Goal: Information Seeking & Learning: Understand process/instructions

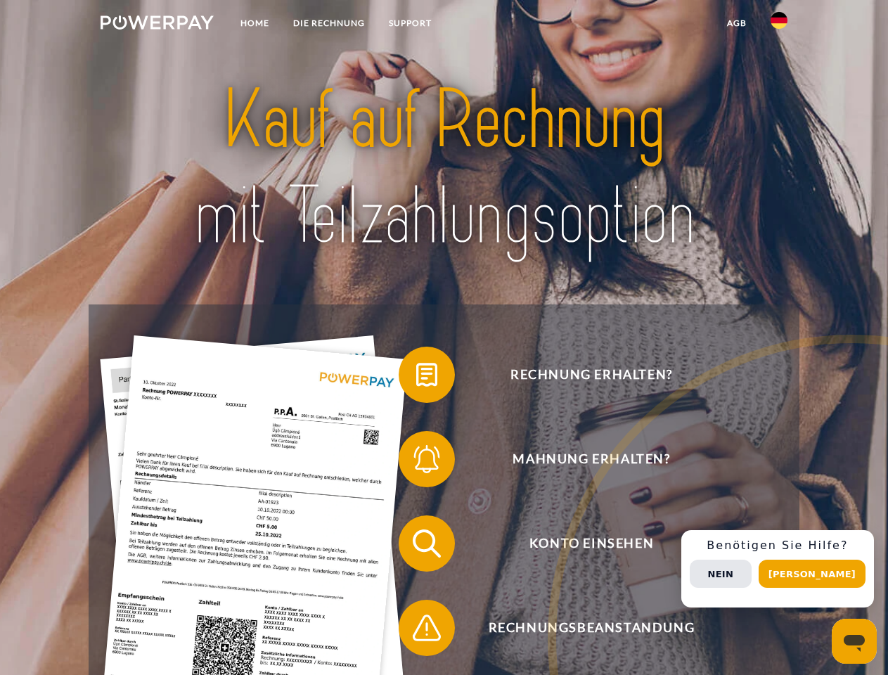
click at [157, 25] on img at bounding box center [156, 22] width 113 height 14
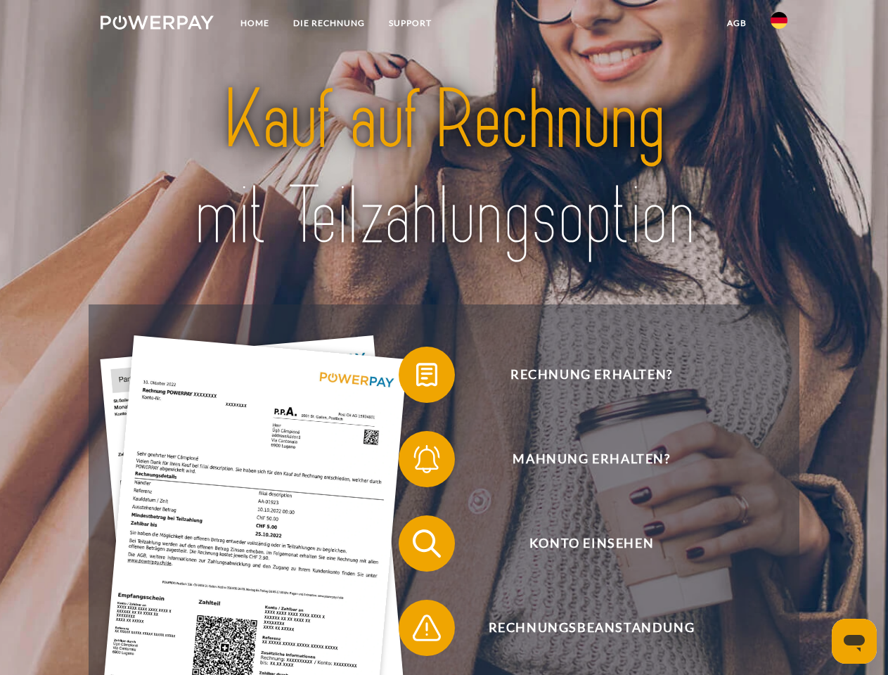
click at [779, 25] on img at bounding box center [778, 20] width 17 height 17
click at [736, 23] on link "agb" at bounding box center [737, 23] width 44 height 25
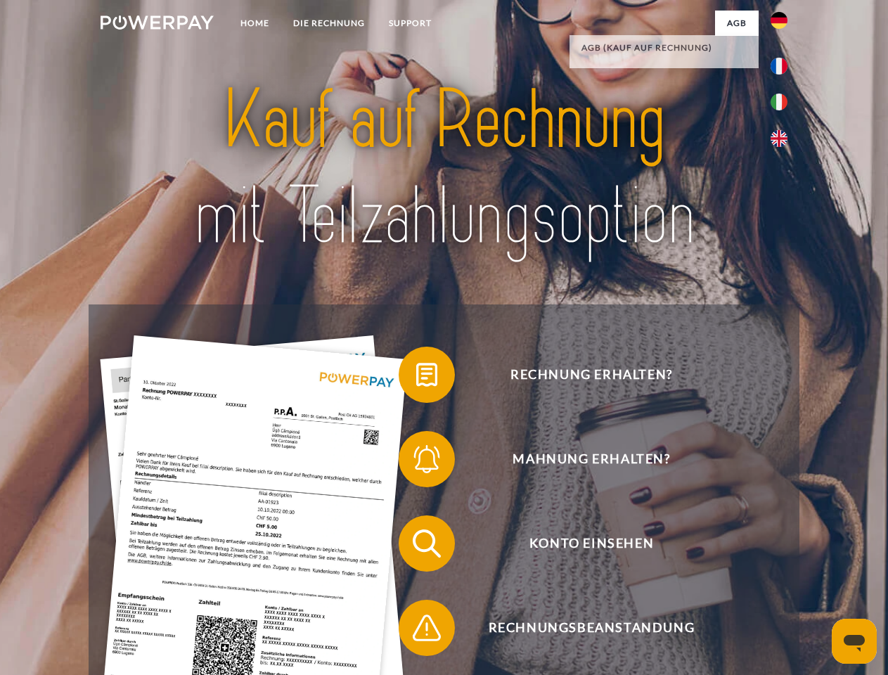
click at [416, 377] on span at bounding box center [405, 374] width 70 height 70
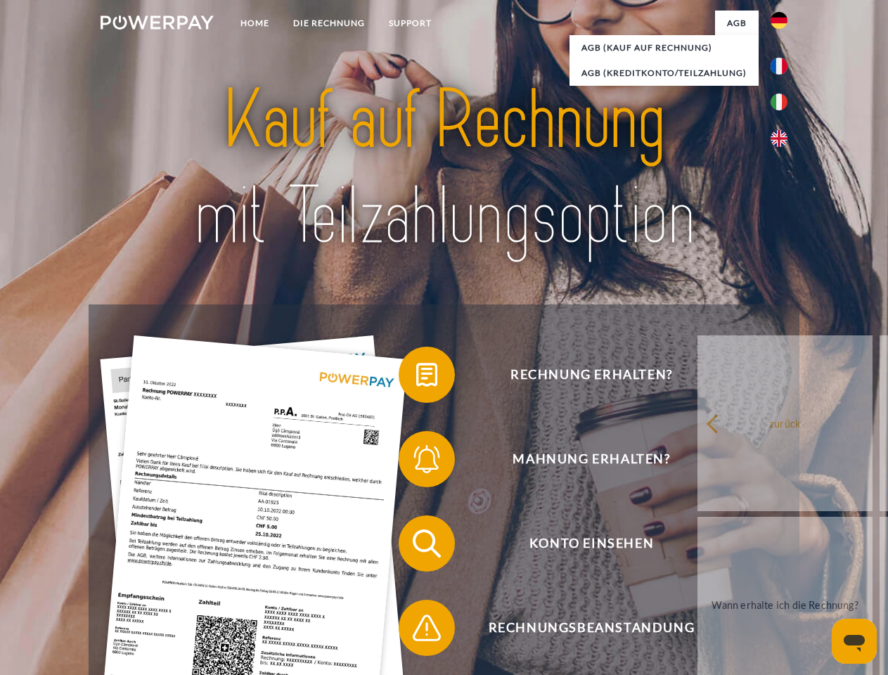
click at [416, 462] on span at bounding box center [405, 459] width 70 height 70
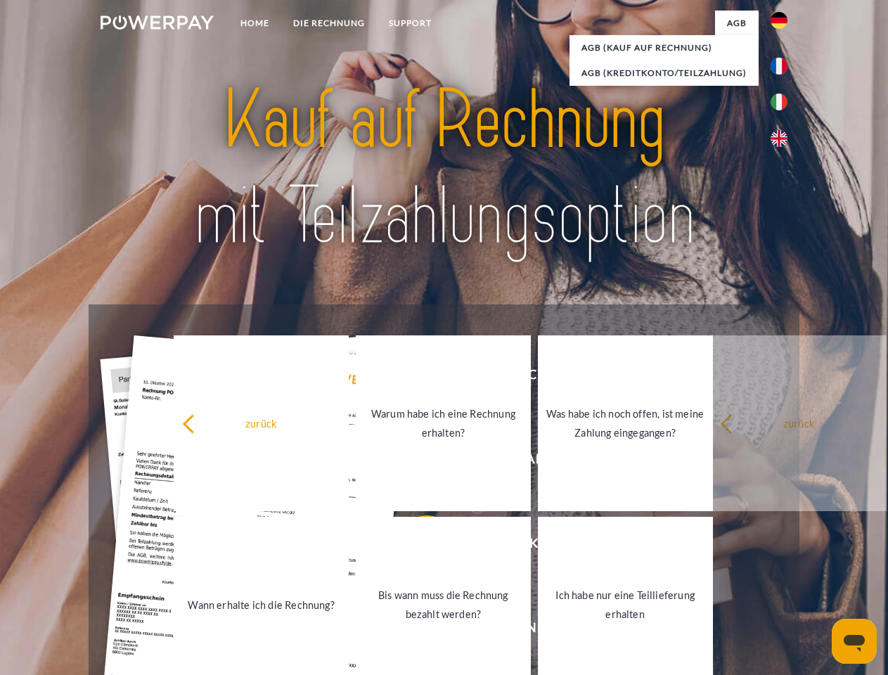
click at [416, 546] on link "Bis wann muss die Rechnung bezahlt werden?" at bounding box center [443, 605] width 175 height 176
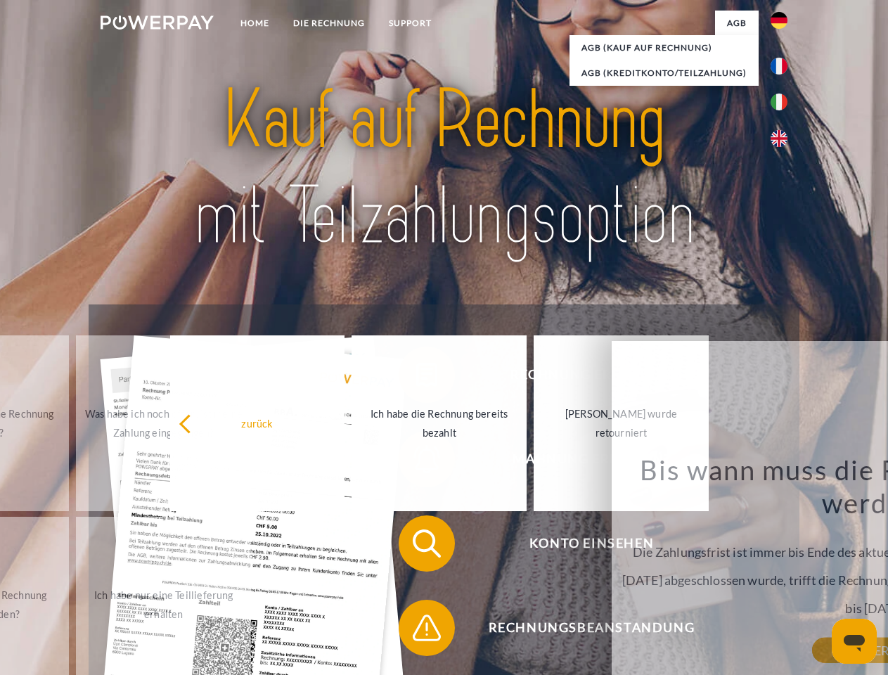
click at [416, 630] on span at bounding box center [405, 627] width 70 height 70
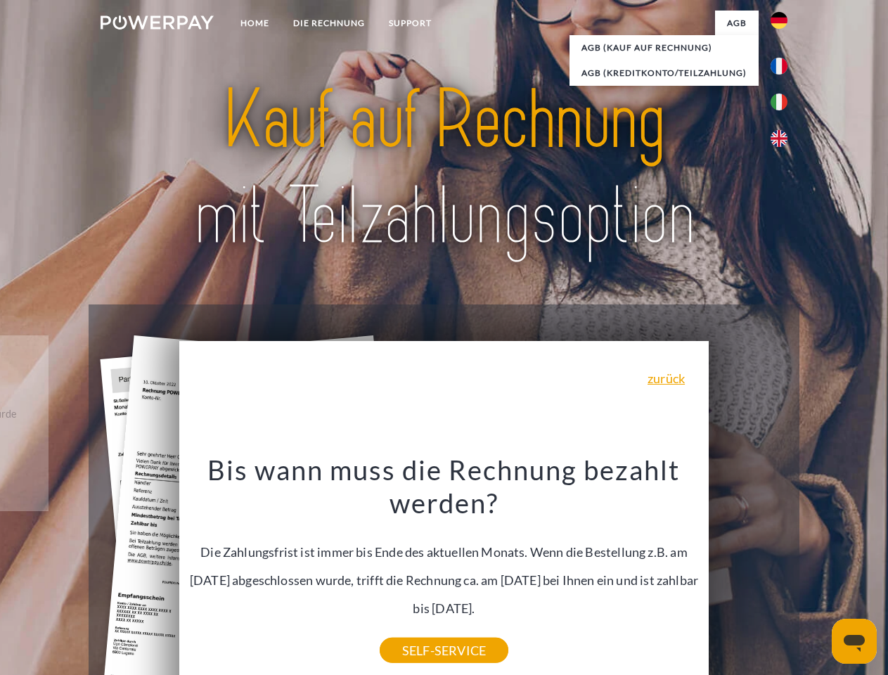
click at [782, 569] on div "Rechnung erhalten? Mahnung erhalten? Konto einsehen" at bounding box center [444, 585] width 710 height 562
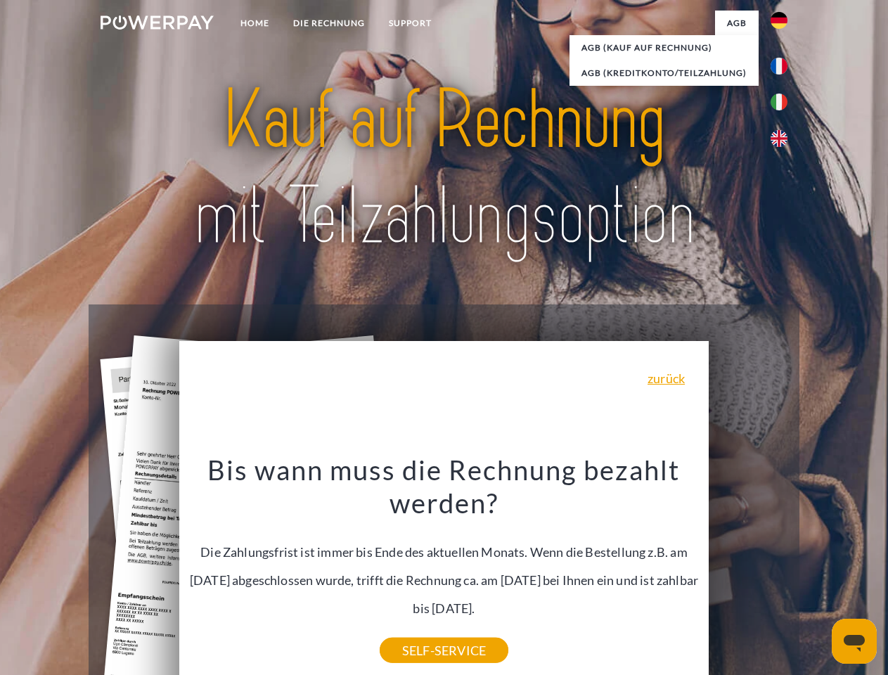
click at [748, 571] on span "Konto einsehen" at bounding box center [591, 543] width 344 height 56
click at [817, 573] on header "Home DIE RECHNUNG SUPPORT" at bounding box center [444, 485] width 888 height 970
